Goal: Information Seeking & Learning: Learn about a topic

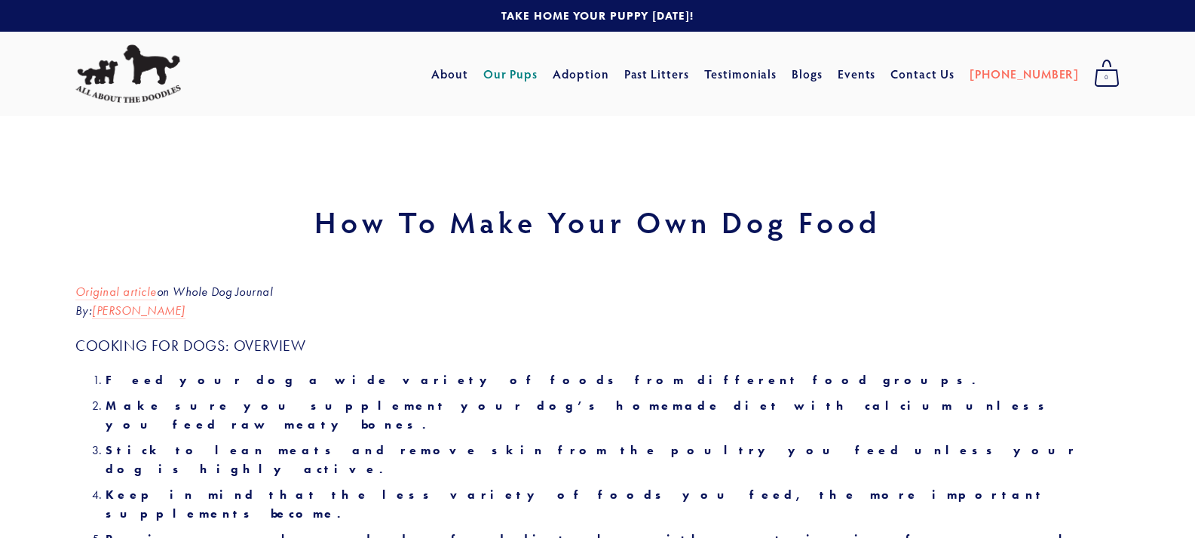
click at [539, 74] on link "Our Pups" at bounding box center [510, 73] width 55 height 27
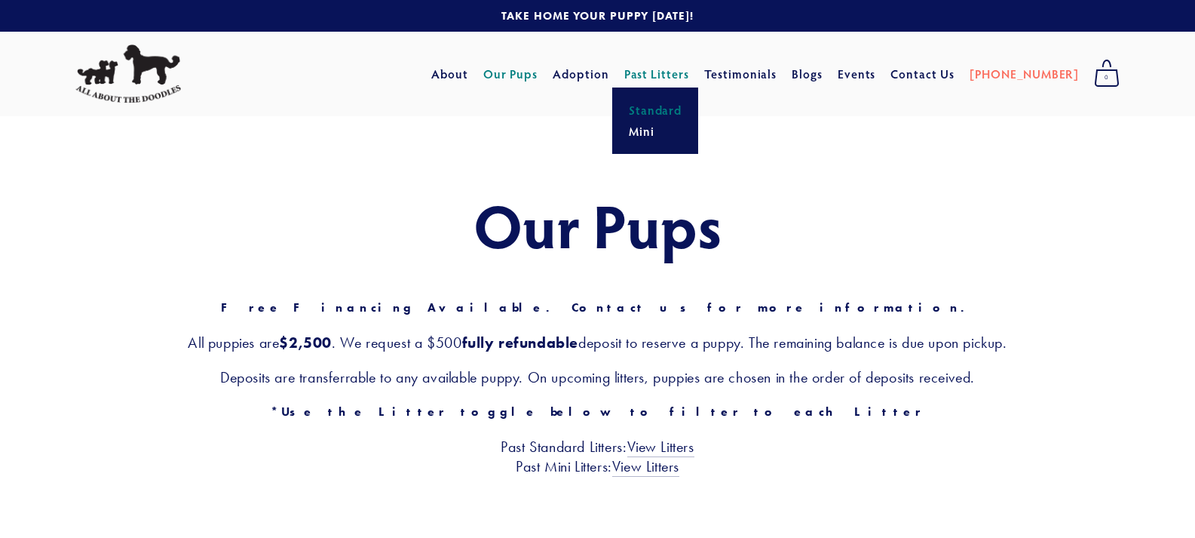
click at [683, 112] on link "Standard" at bounding box center [655, 110] width 63 height 21
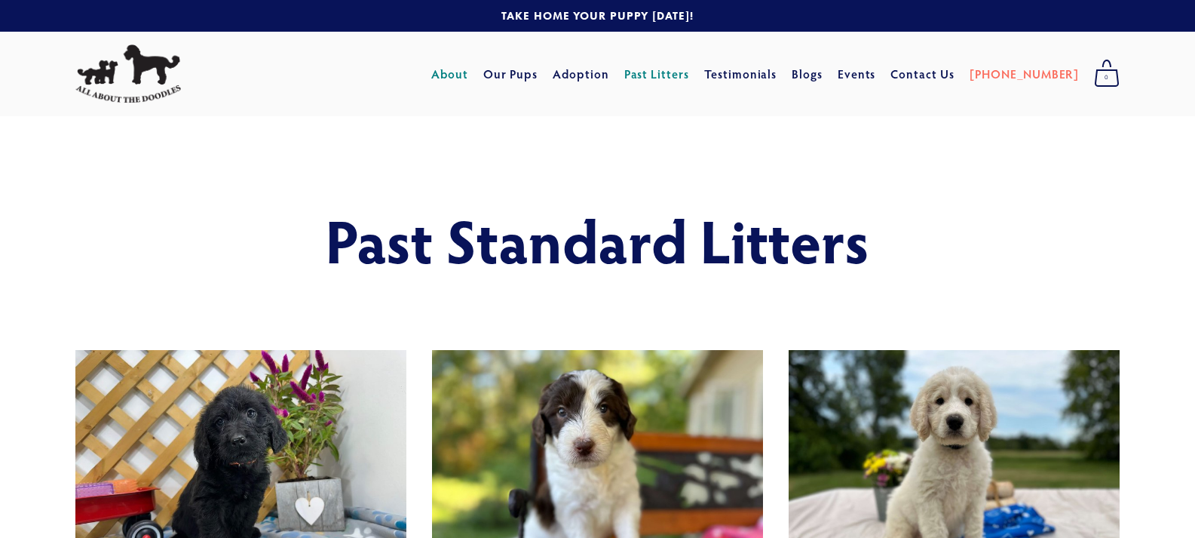
click at [468, 72] on link "About" at bounding box center [449, 73] width 37 height 27
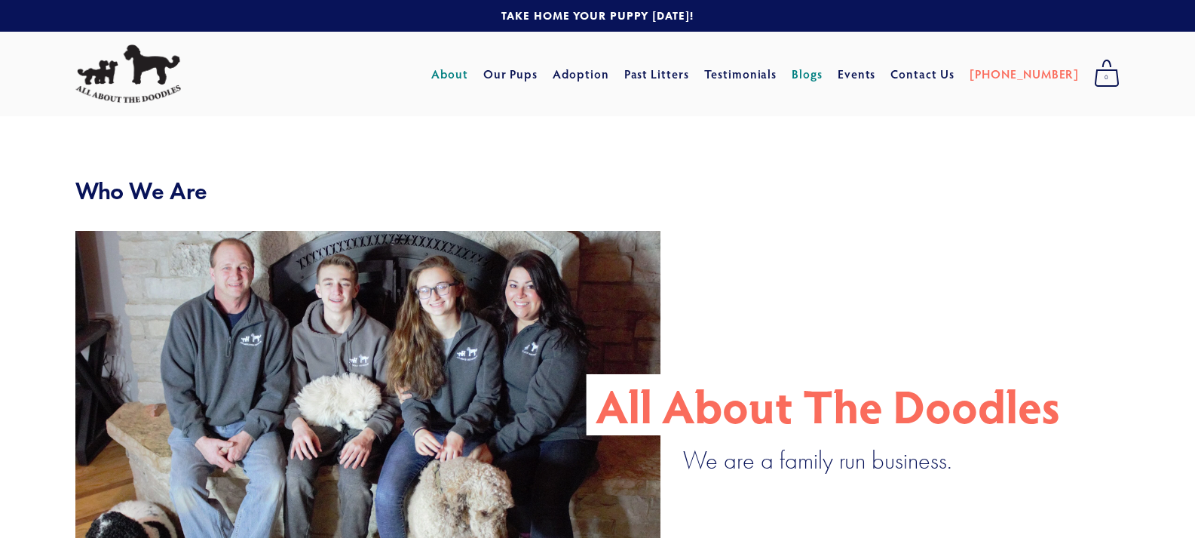
click at [823, 79] on link "Blogs" at bounding box center [807, 73] width 31 height 27
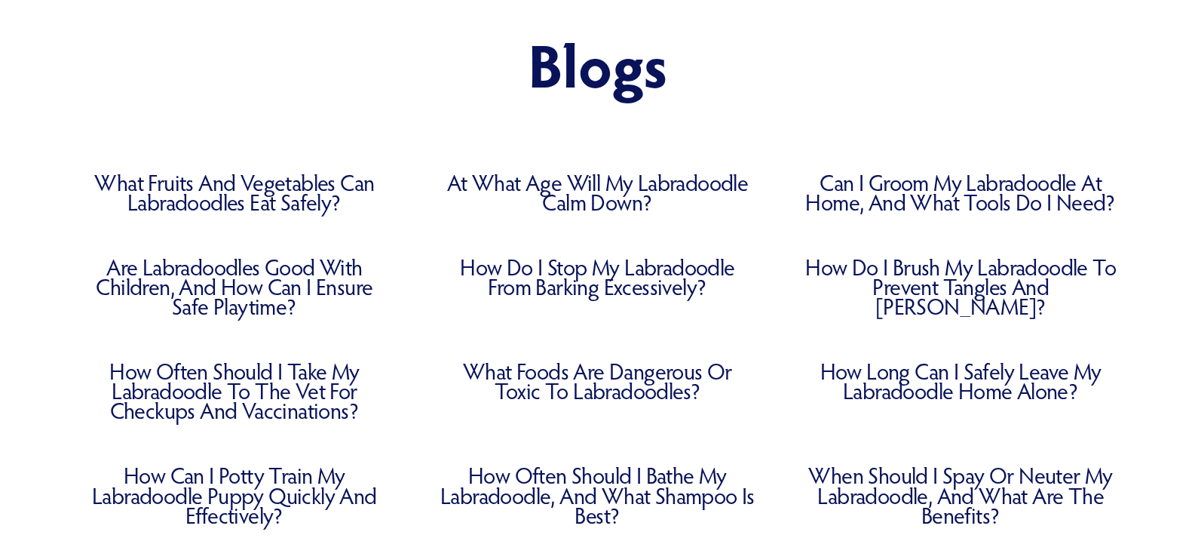
scroll to position [151, 0]
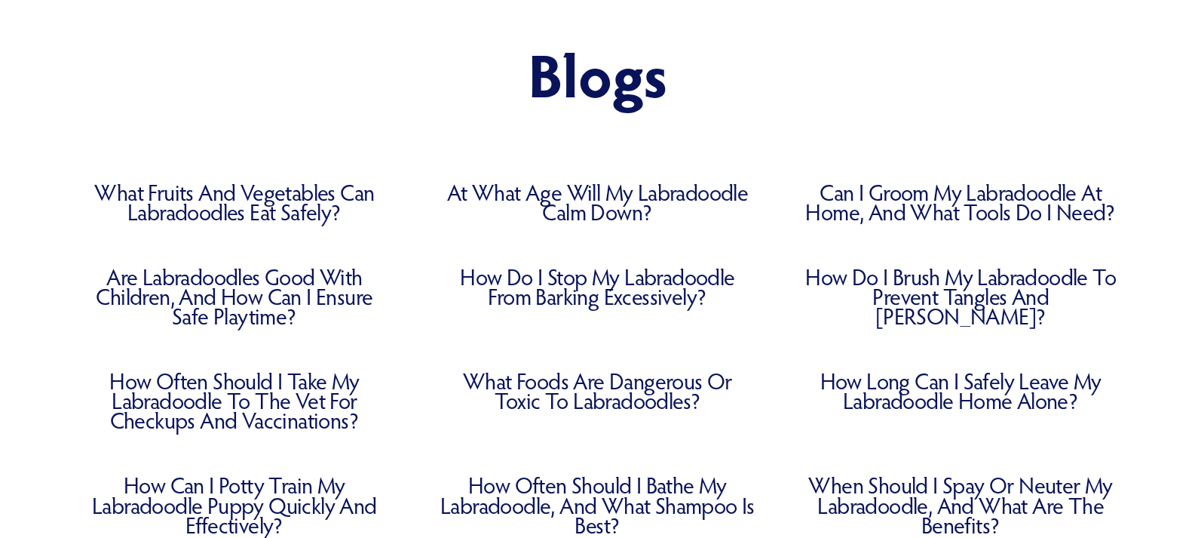
click at [266, 201] on link "What Fruits and Vegetables Can Labradoodles Eat Safely?" at bounding box center [234, 202] width 318 height 39
